Goal: Task Accomplishment & Management: Complete application form

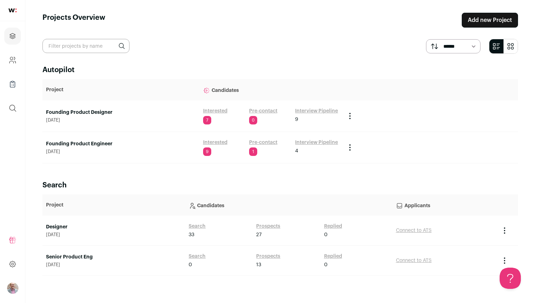
click at [88, 143] on link "Founding Product Engineer" at bounding box center [121, 143] width 150 height 7
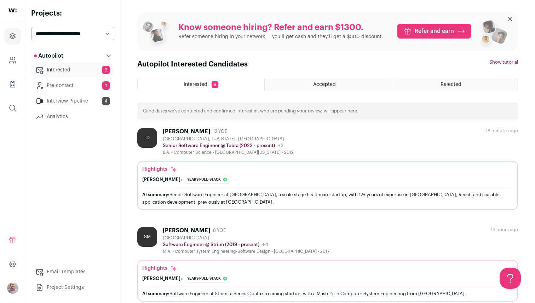
click at [199, 128] on div "[PERSON_NAME]" at bounding box center [186, 131] width 47 height 7
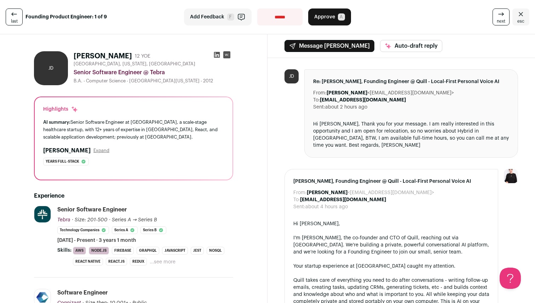
click at [93, 150] on button "Expand" at bounding box center [101, 151] width 16 height 6
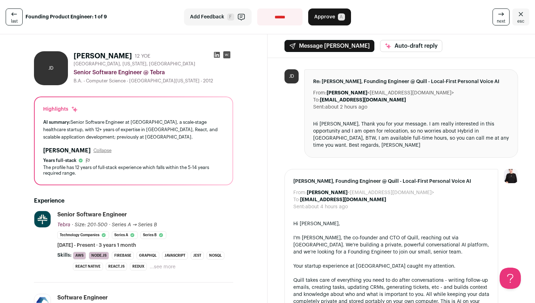
click at [217, 56] on icon at bounding box center [216, 54] width 7 height 7
click at [500, 19] on span "next" at bounding box center [500, 21] width 8 height 6
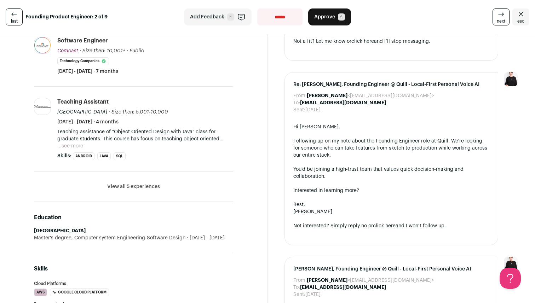
scroll to position [277, 0]
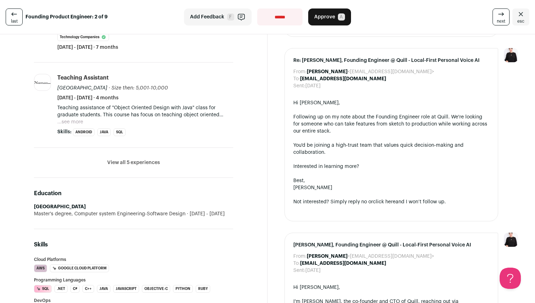
click at [147, 164] on button "View all 5 experiences" at bounding box center [133, 162] width 53 height 7
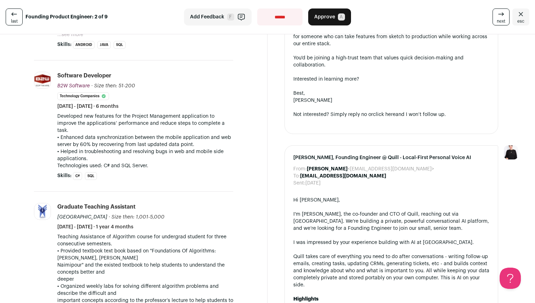
scroll to position [417, 0]
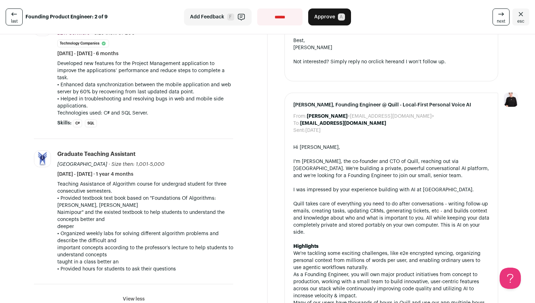
click at [501, 20] on span "next" at bounding box center [500, 21] width 8 height 6
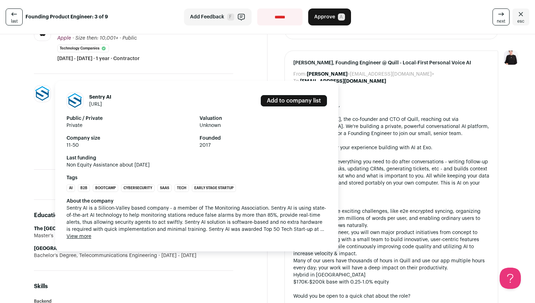
scroll to position [298, 0]
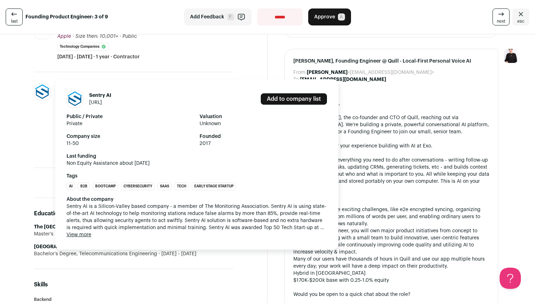
click at [86, 234] on button "View more" at bounding box center [78, 234] width 25 height 7
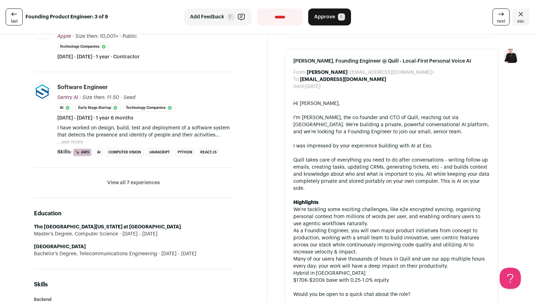
click at [496, 13] on link "next" at bounding box center [500, 16] width 17 height 17
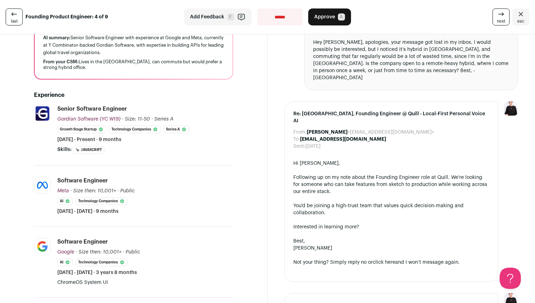
scroll to position [113, 0]
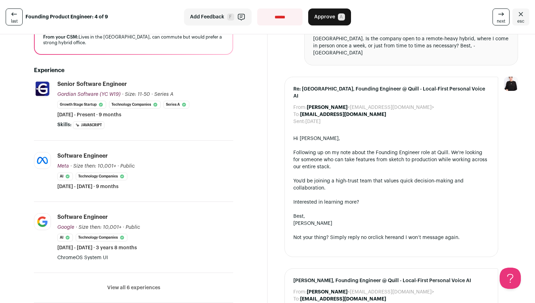
click at [501, 16] on icon at bounding box center [500, 14] width 8 height 8
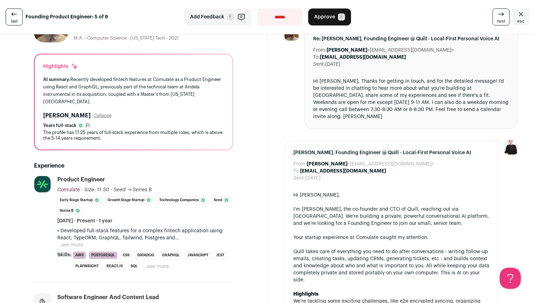
scroll to position [4, 0]
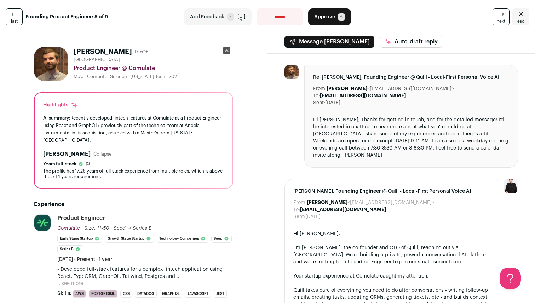
click at [331, 16] on span "Approve" at bounding box center [324, 16] width 21 height 7
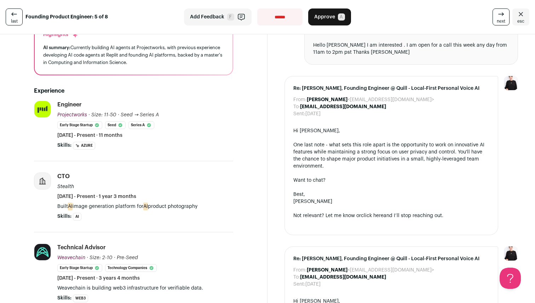
scroll to position [101, 0]
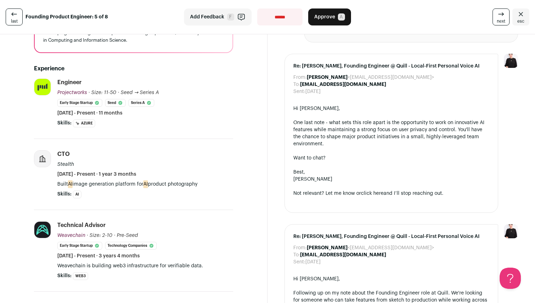
click at [327, 18] on span "Approve" at bounding box center [324, 16] width 21 height 7
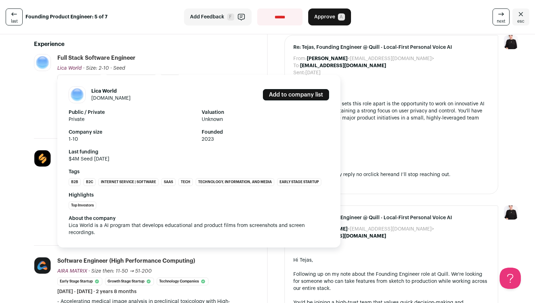
scroll to position [135, 0]
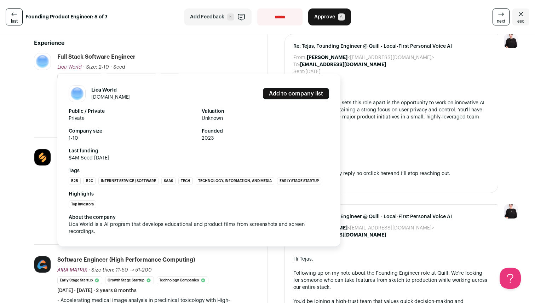
click at [116, 91] on div "Lica World lica.world" at bounding box center [110, 94] width 39 height 14
click at [111, 95] on link "[DOMAIN_NAME]" at bounding box center [110, 97] width 39 height 5
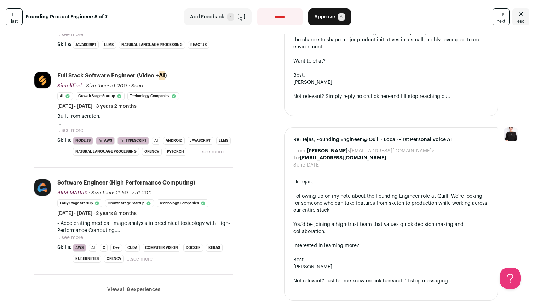
scroll to position [235, 0]
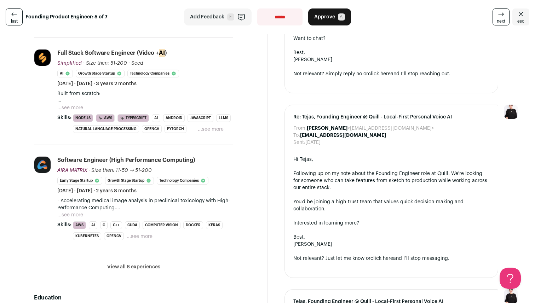
click at [67, 104] on button "...see more" at bounding box center [70, 107] width 26 height 7
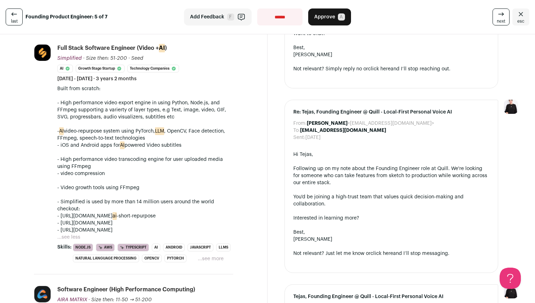
scroll to position [0, 0]
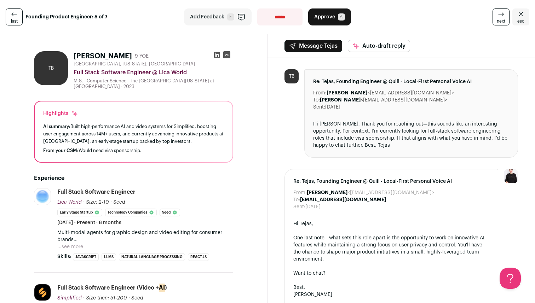
click at [216, 56] on icon at bounding box center [216, 54] width 7 height 7
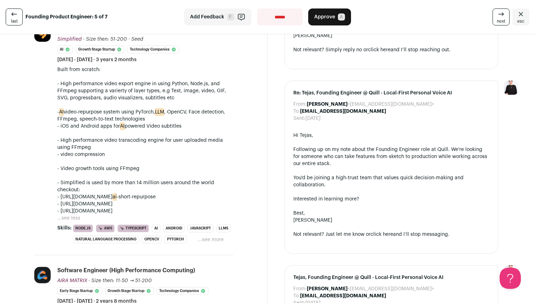
scroll to position [263, 0]
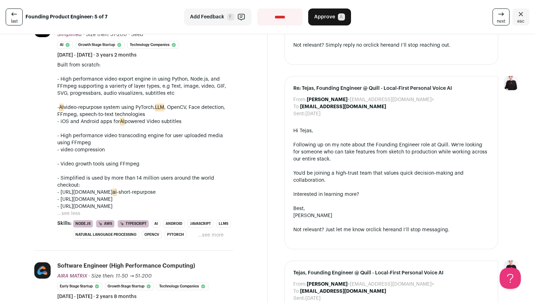
drag, startPoint x: 158, startPoint y: 198, endPoint x: 61, endPoint y: 196, distance: 97.6
click at [61, 196] on p "checkout: - https://simplified.com/ ai -short-repurpose - https://simplified.co…" at bounding box center [145, 196] width 176 height 28
copy p "https://simplified.com/subtitle-generator"
click at [496, 13] on link "next" at bounding box center [500, 16] width 17 height 17
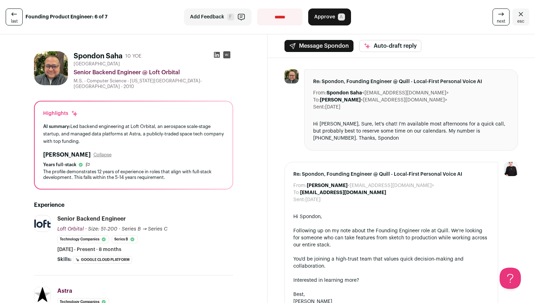
click at [291, 14] on select "**********" at bounding box center [279, 16] width 45 height 17
select select "**********"
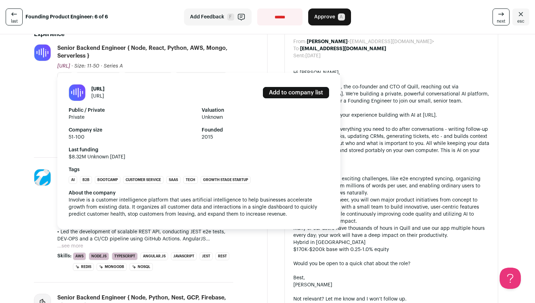
scroll to position [145, 0]
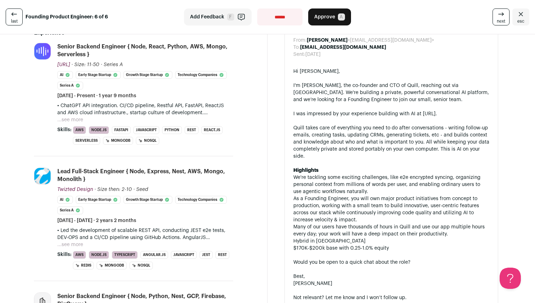
click at [67, 122] on button "...see more" at bounding box center [70, 119] width 26 height 7
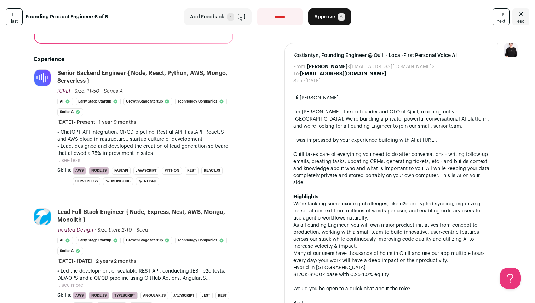
scroll to position [0, 0]
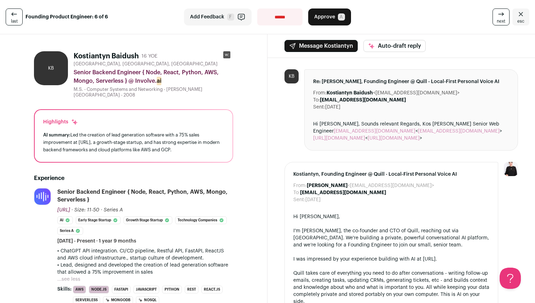
click at [325, 13] on button "Approve A" at bounding box center [329, 16] width 43 height 17
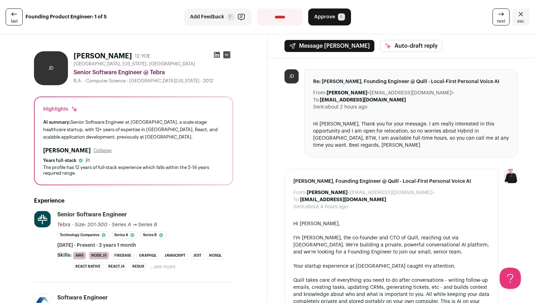
click at [498, 14] on icon at bounding box center [500, 14] width 8 height 8
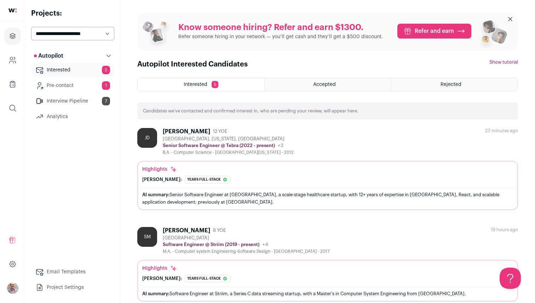
scroll to position [327, 0]
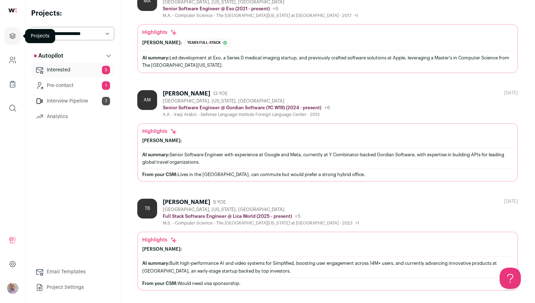
click at [13, 33] on icon "Projects" at bounding box center [12, 36] width 8 height 8
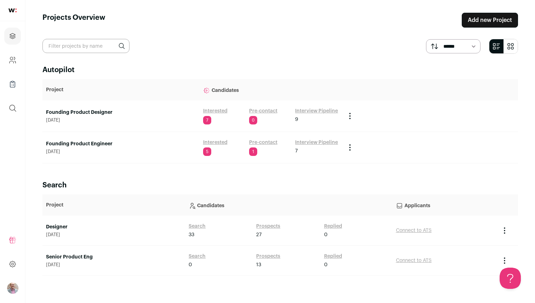
click at [60, 113] on link "Founding Product Designer" at bounding box center [121, 112] width 150 height 7
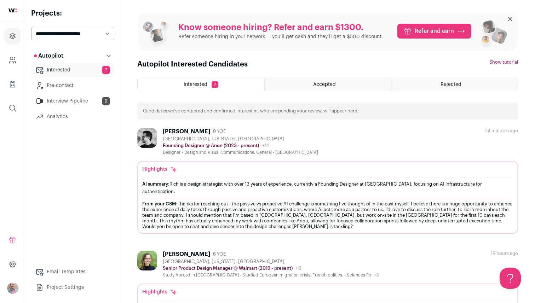
click at [177, 190] on div "AI summary: Rich is a design strategist with over 13 years of experience, curre…" at bounding box center [327, 187] width 371 height 21
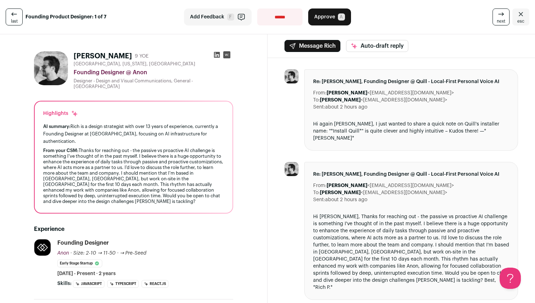
drag, startPoint x: 69, startPoint y: 195, endPoint x: 36, endPoint y: 105, distance: 95.8
click at [37, 105] on div "Highlights AI summary: [PERSON_NAME] is a design strategist with over 13 years …" at bounding box center [134, 156] width 198 height 111
click at [325, 14] on span "Approve" at bounding box center [324, 16] width 21 height 7
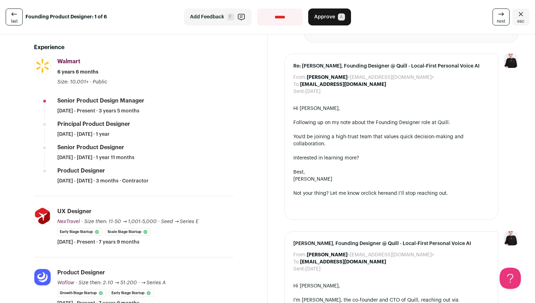
scroll to position [124, 0]
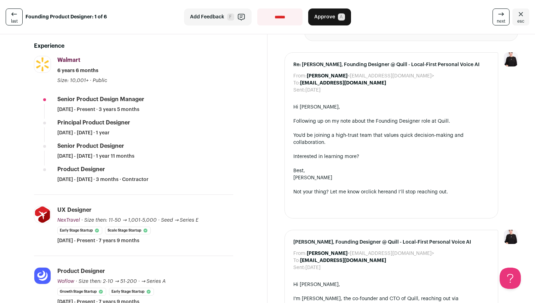
click at [289, 13] on select "**********" at bounding box center [279, 16] width 45 height 17
select select "**********"
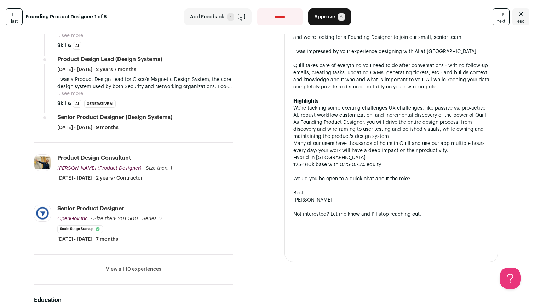
scroll to position [222, 0]
click at [280, 10] on select "**********" at bounding box center [279, 16] width 45 height 17
select select "**********"
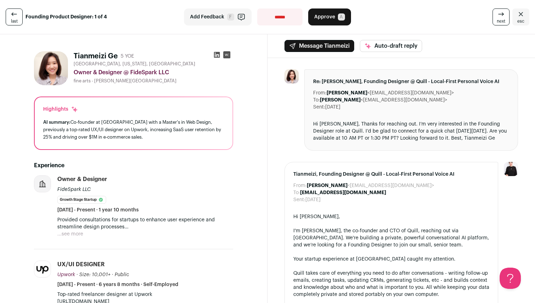
click at [333, 15] on span "Approve" at bounding box center [324, 16] width 21 height 7
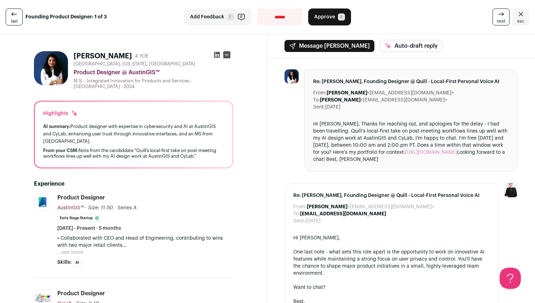
click at [337, 12] on button "Approve A" at bounding box center [329, 16] width 43 height 17
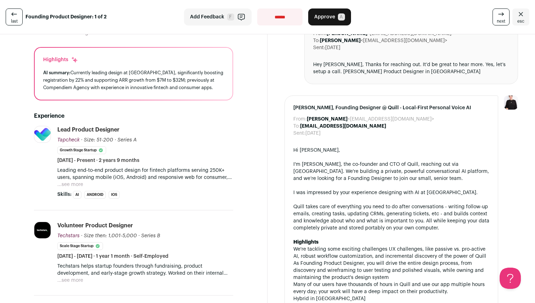
scroll to position [62, 0]
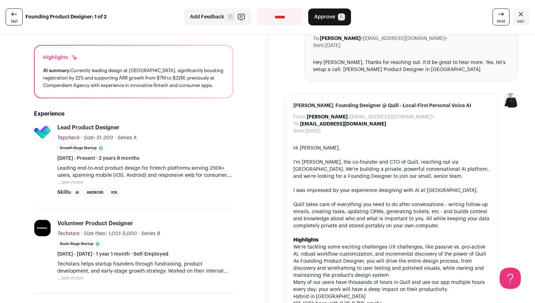
click at [72, 179] on button "...see more" at bounding box center [70, 182] width 26 height 7
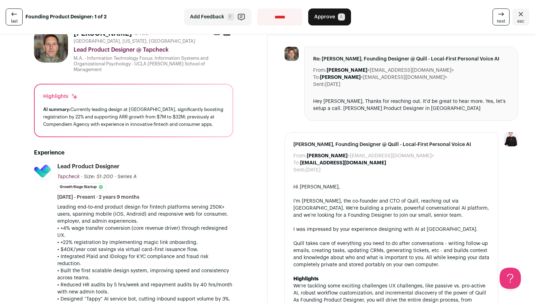
scroll to position [0, 0]
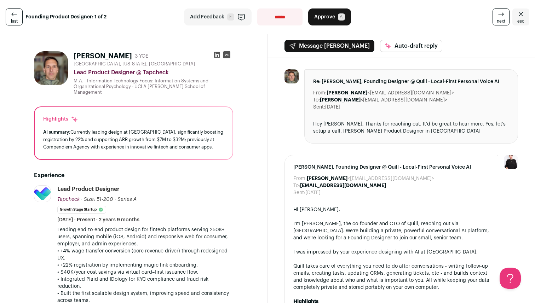
click at [327, 14] on span "Approve" at bounding box center [324, 16] width 21 height 7
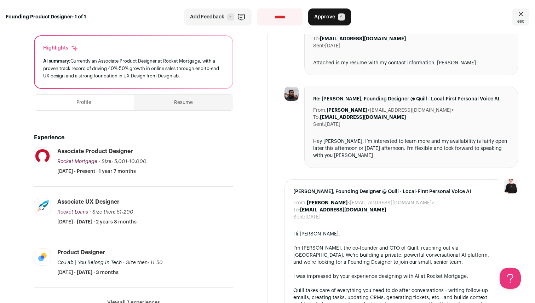
scroll to position [175, 0]
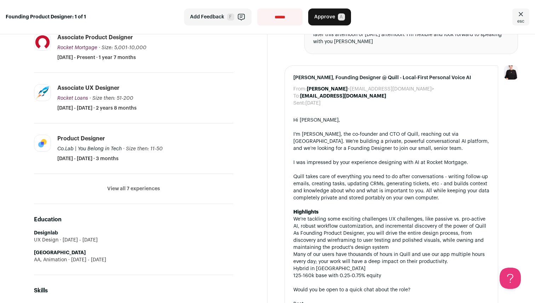
click at [286, 15] on select "**********" at bounding box center [279, 16] width 45 height 17
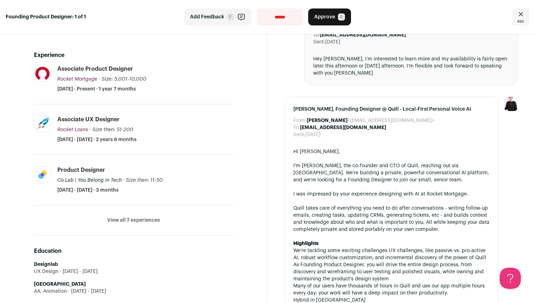
scroll to position [132, 0]
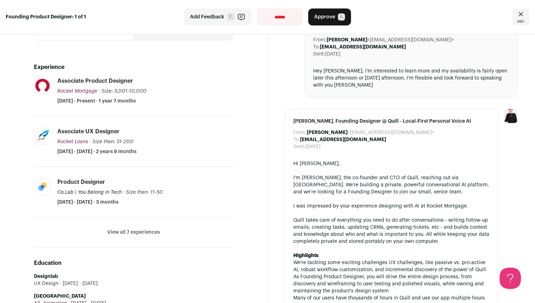
click at [279, 18] on select "**********" at bounding box center [279, 16] width 45 height 17
select select "**********"
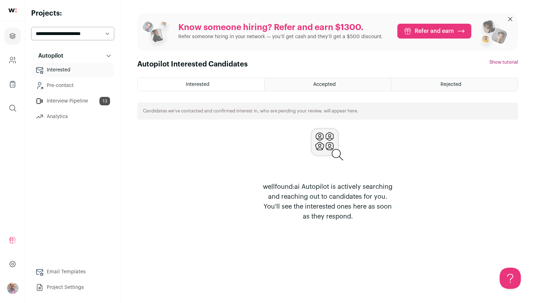
click at [308, 84] on div "Accepted" at bounding box center [327, 84] width 126 height 13
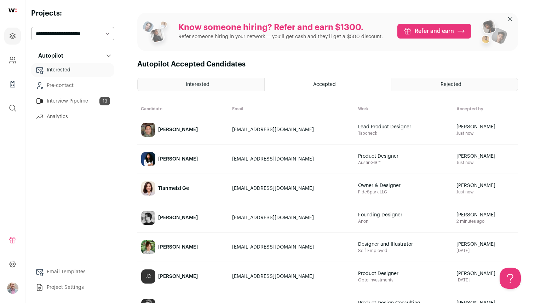
click at [57, 31] on select "**********" at bounding box center [72, 33] width 83 height 13
click at [11, 39] on icon "Projects" at bounding box center [12, 36] width 8 height 8
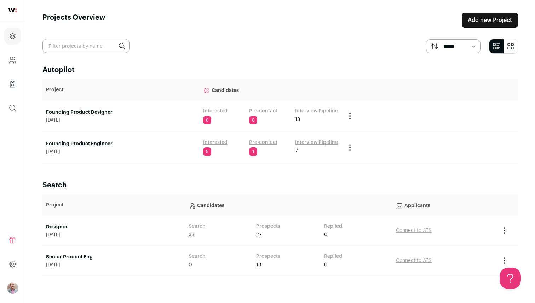
click at [208, 142] on link "Interested" at bounding box center [215, 142] width 24 height 7
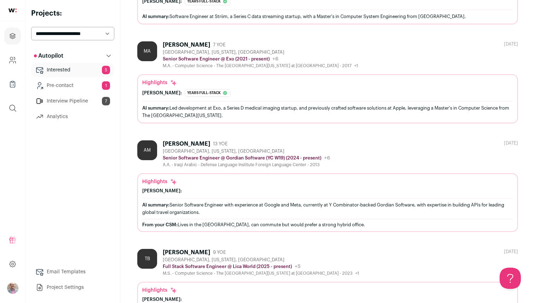
scroll to position [327, 0]
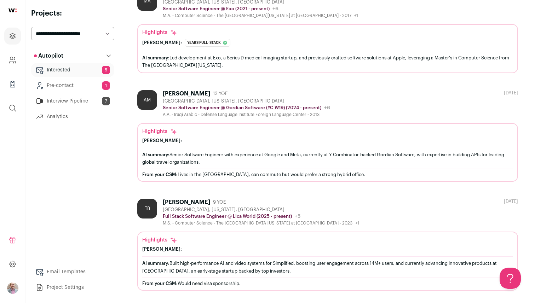
click at [199, 139] on div "[PERSON_NAME]:" at bounding box center [327, 141] width 371 height 6
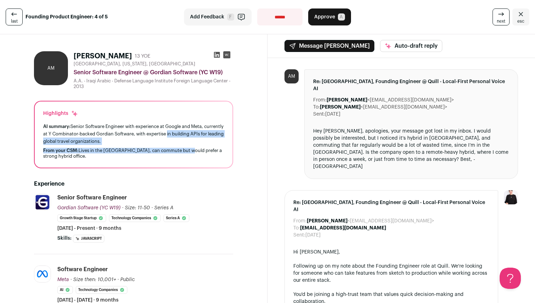
drag, startPoint x: 188, startPoint y: 133, endPoint x: 188, endPoint y: 152, distance: 18.7
click at [188, 152] on div "AI summary: Senior Software Engineer with experience at Google and Meta, curren…" at bounding box center [133, 141] width 181 height 36
click at [337, 46] on button "Message [PERSON_NAME]" at bounding box center [329, 46] width 90 height 12
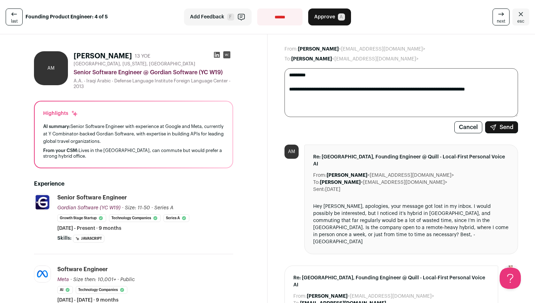
paste textarea "**********"
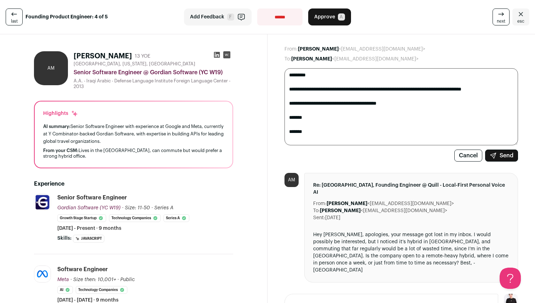
type textarea "**********"
click at [504, 155] on button "Send" at bounding box center [501, 156] width 33 height 12
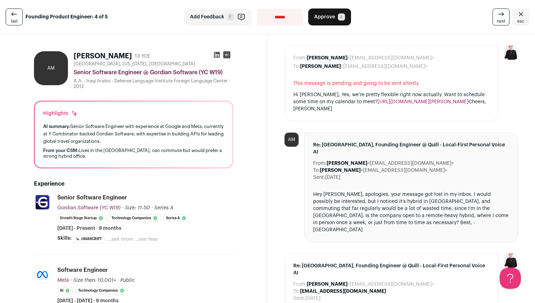
drag, startPoint x: 324, startPoint y: 21, endPoint x: 316, endPoint y: 37, distance: 17.6
click at [502, 16] on icon at bounding box center [500, 14] width 8 height 8
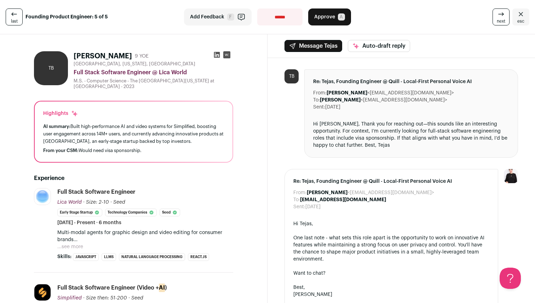
click at [78, 243] on button "...see more" at bounding box center [70, 246] width 26 height 7
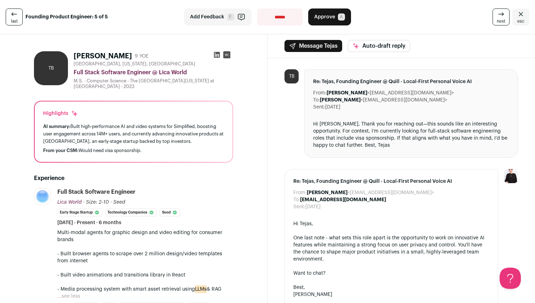
click at [338, 19] on span "A" at bounding box center [341, 16] width 7 height 7
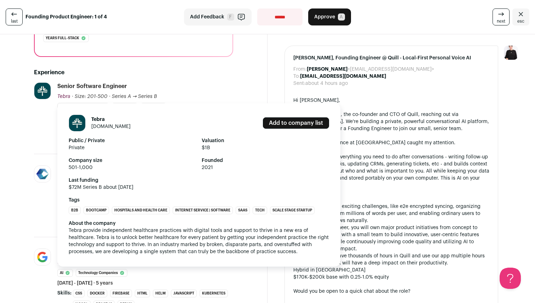
scroll to position [125, 0]
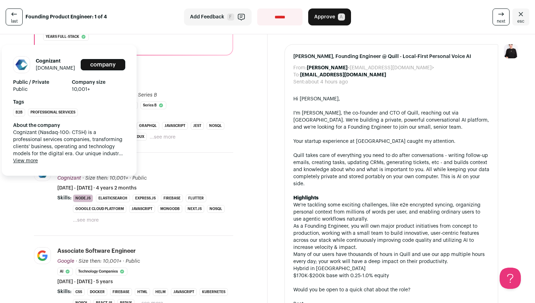
click at [32, 159] on button "View more" at bounding box center [25, 160] width 25 height 7
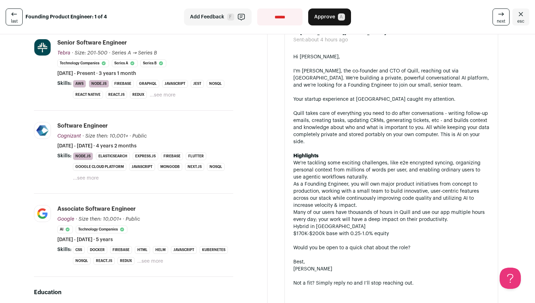
scroll to position [99, 0]
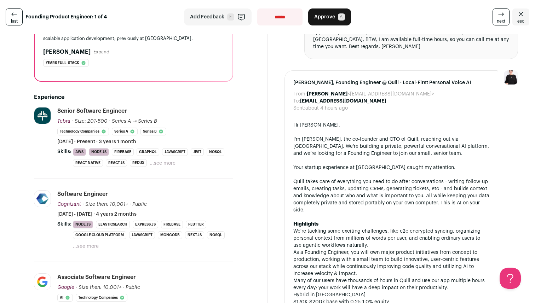
click at [497, 14] on link "next" at bounding box center [500, 16] width 17 height 17
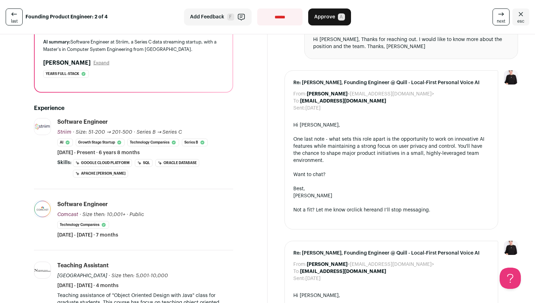
scroll to position [84, 0]
click at [501, 21] on span "next" at bounding box center [500, 21] width 8 height 6
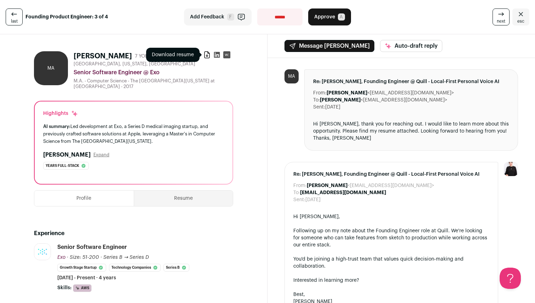
click at [205, 56] on icon at bounding box center [206, 54] width 7 height 7
click at [328, 17] on span "Approve" at bounding box center [324, 16] width 21 height 7
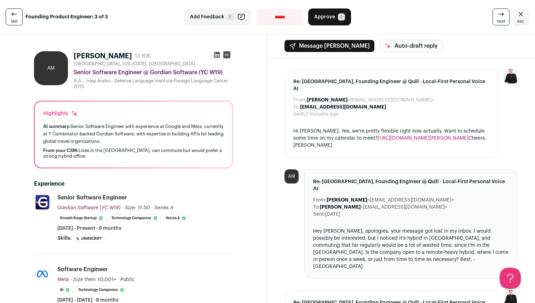
click at [502, 11] on icon at bounding box center [500, 14] width 8 height 8
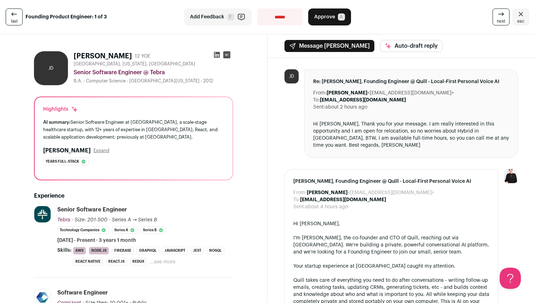
click at [216, 55] on icon at bounding box center [216, 54] width 7 height 7
click at [226, 53] on rect at bounding box center [226, 54] width 7 height 7
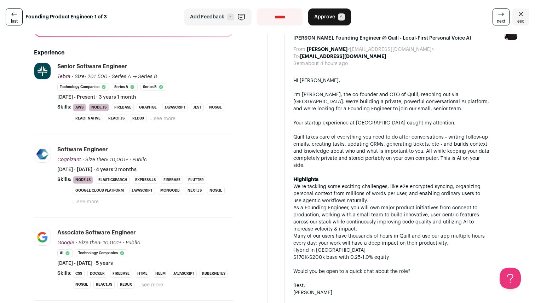
scroll to position [159, 0]
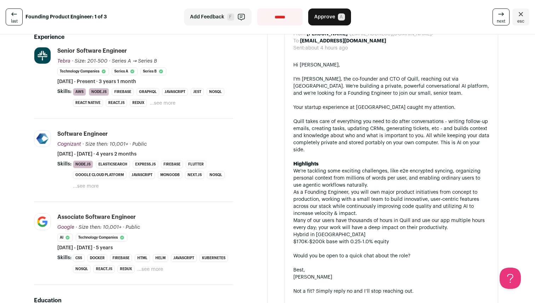
click at [16, 11] on icon at bounding box center [14, 14] width 8 height 8
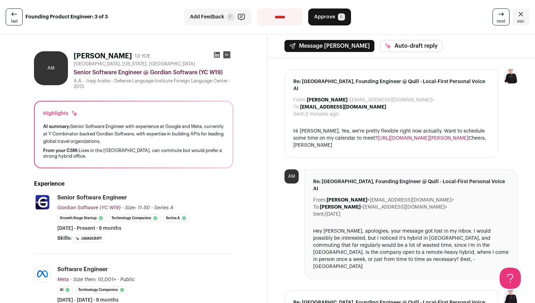
click at [16, 11] on icon at bounding box center [14, 14] width 8 height 8
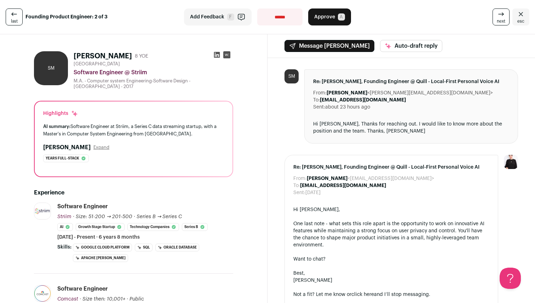
click at [497, 18] on link "next" at bounding box center [500, 16] width 17 height 17
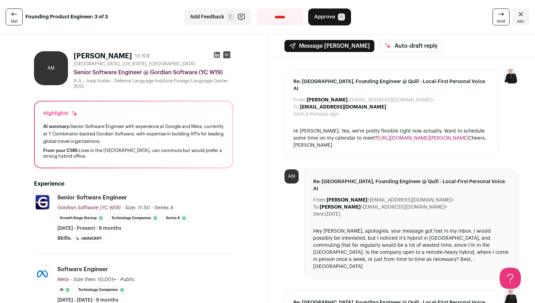
click at [324, 16] on span "Approve" at bounding box center [324, 16] width 21 height 7
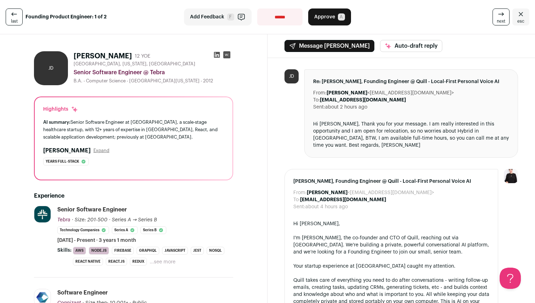
click at [21, 21] on link "last" at bounding box center [14, 16] width 17 height 17
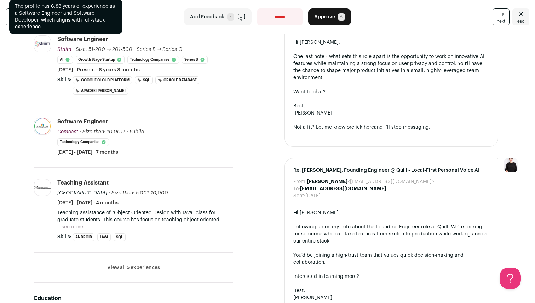
scroll to position [195, 0]
